Goal: Contribute content: Contribute content

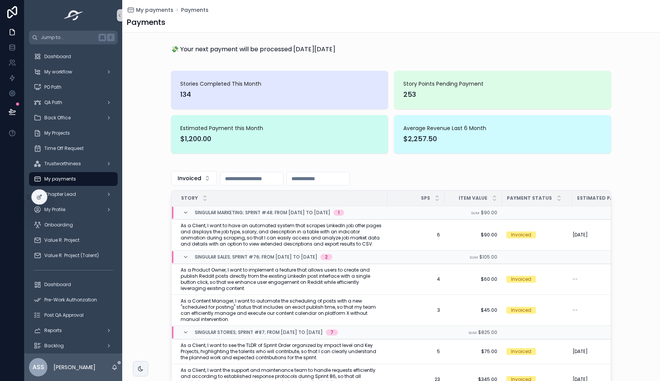
scroll to position [83, 0]
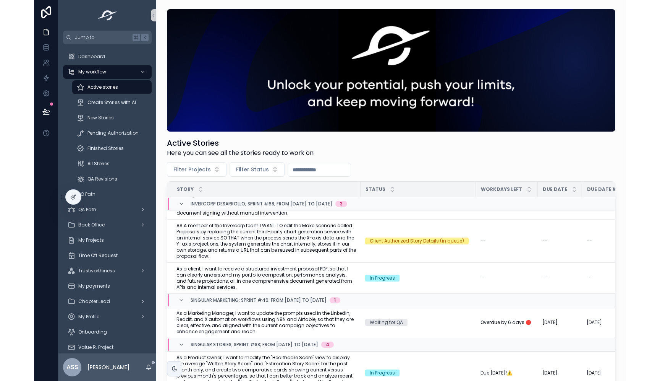
scroll to position [30, 0]
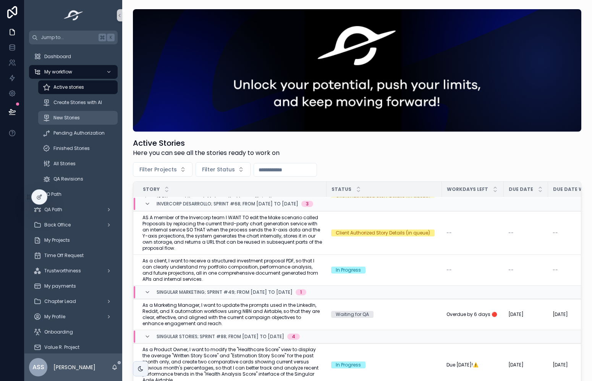
click at [76, 113] on div "New Stories" at bounding box center [78, 118] width 70 height 12
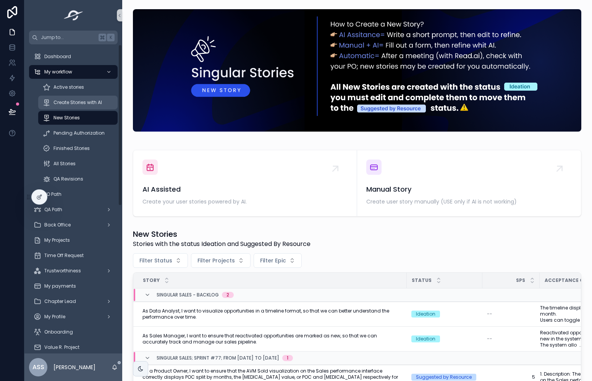
click at [72, 104] on span "Create Stories with AI" at bounding box center [78, 102] width 49 height 6
